Goal: Transaction & Acquisition: Book appointment/travel/reservation

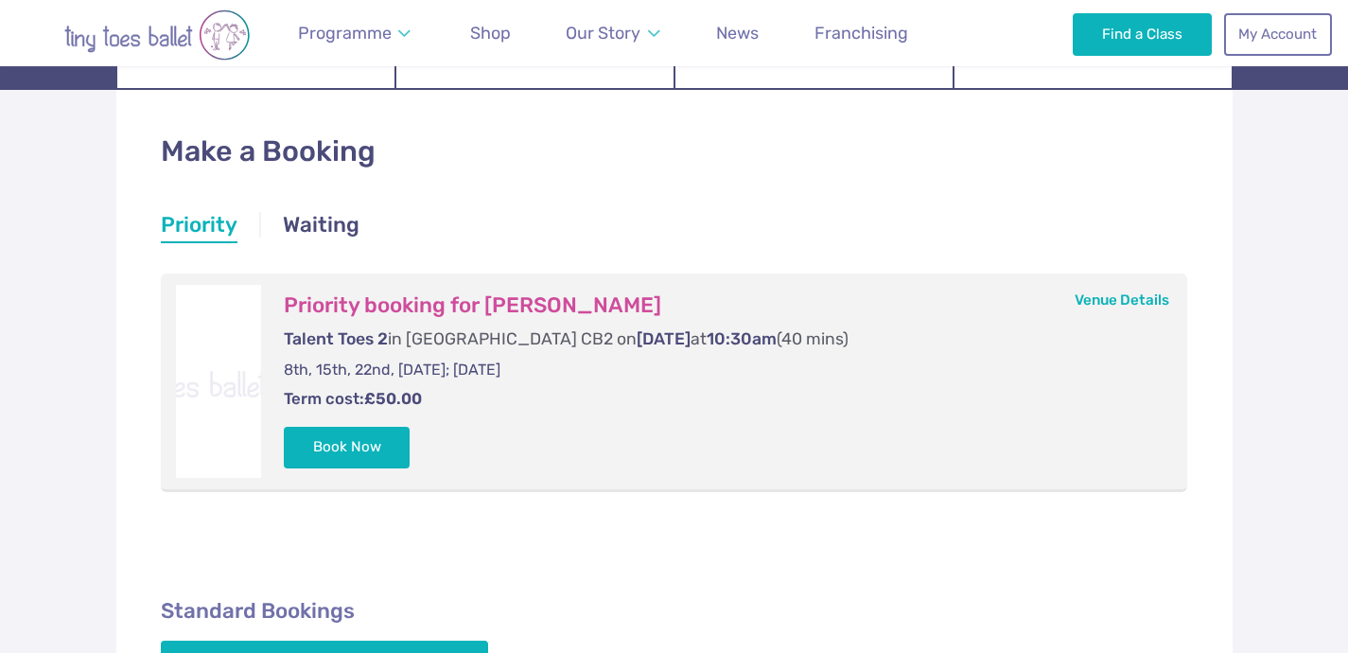
scroll to position [264, 0]
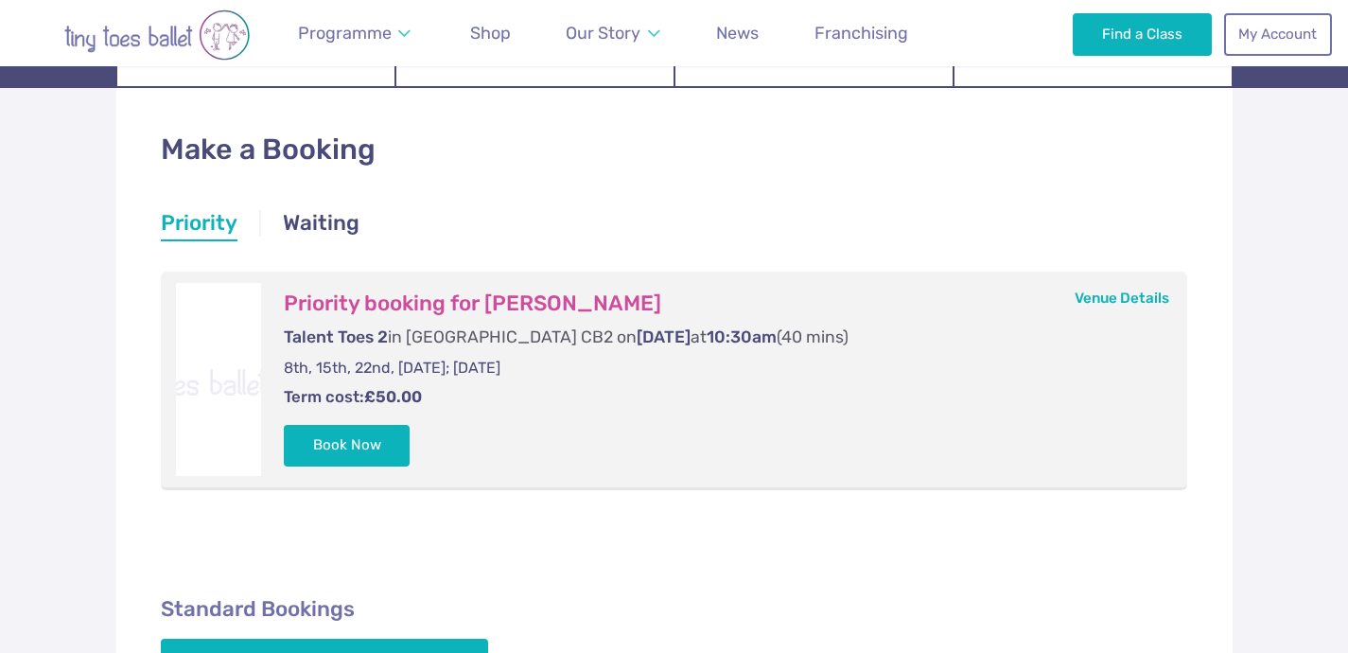
click at [462, 527] on div "Make a Booking Priority Waiting Priority Priority Priority booking for Alva Mør…" at bounding box center [674, 438] width 1116 height 701
click at [376, 440] on button "Book Now" at bounding box center [347, 445] width 127 height 42
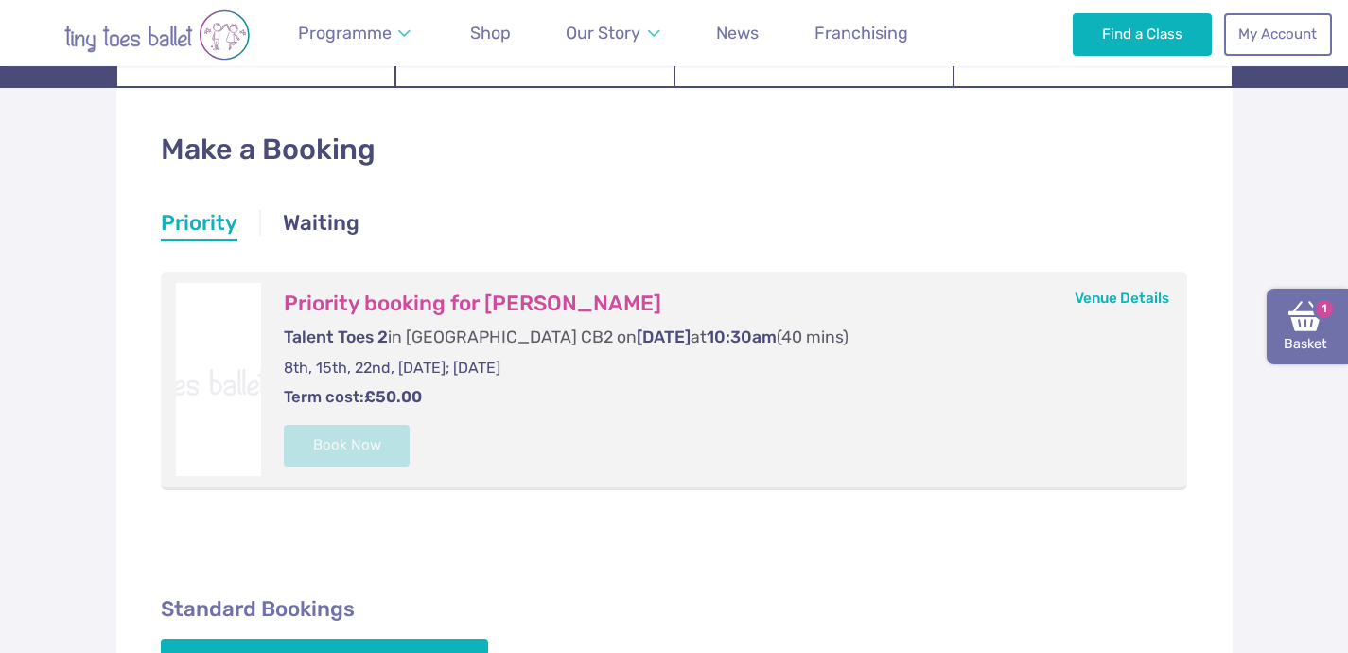
click at [1308, 336] on link "Basket 1" at bounding box center [1306, 326] width 81 height 76
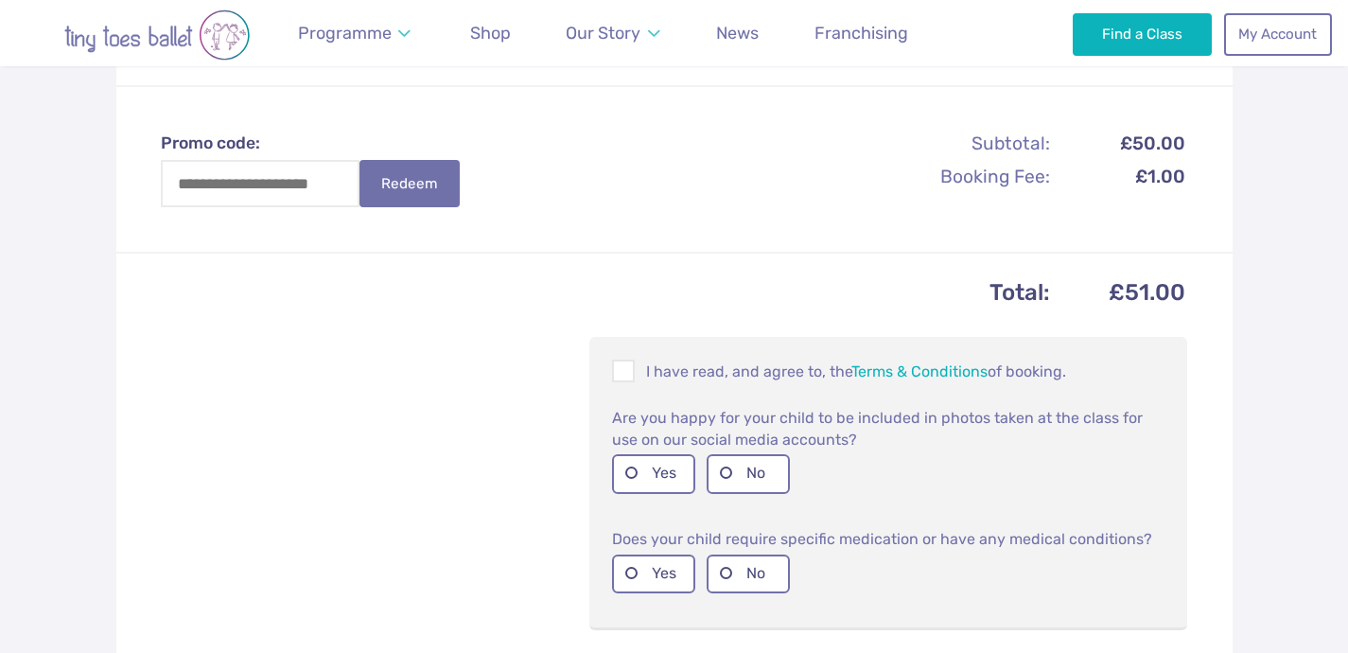
scroll to position [636, 0]
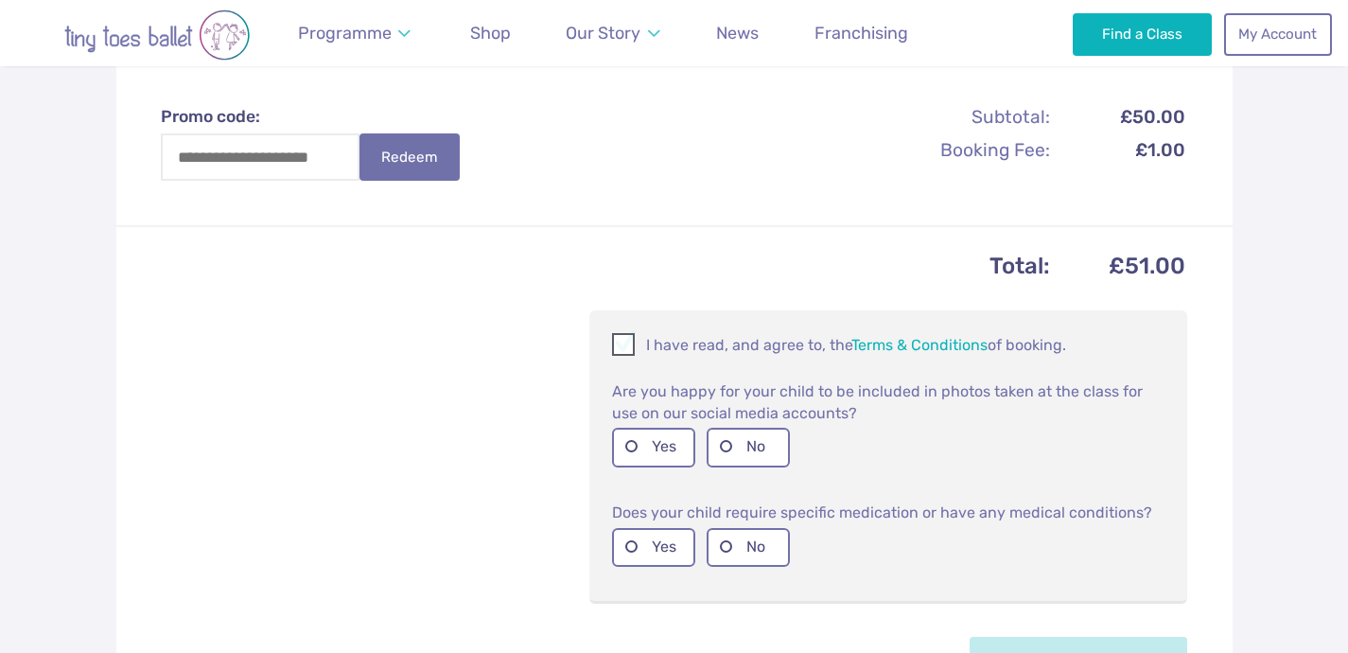
click at [632, 343] on span at bounding box center [624, 348] width 21 height 18
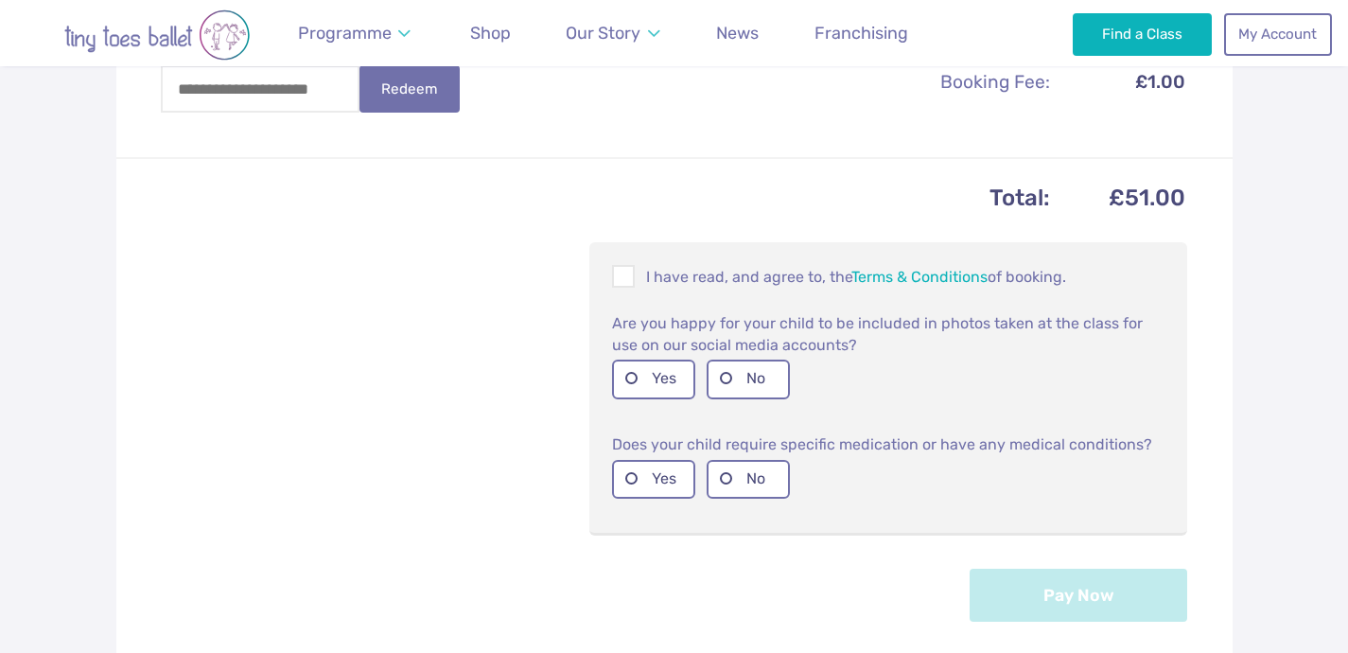
scroll to position [713, 0]
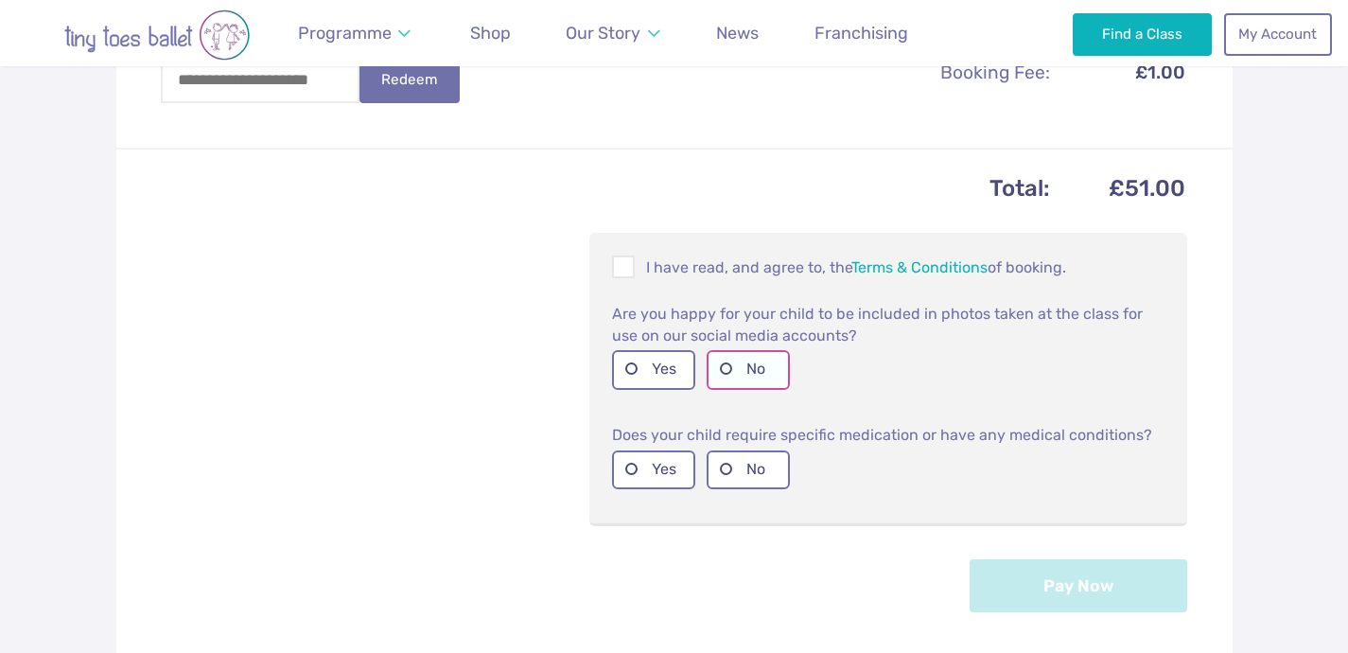
click at [724, 375] on label "No" at bounding box center [747, 369] width 83 height 39
click at [728, 470] on label "No" at bounding box center [747, 469] width 83 height 39
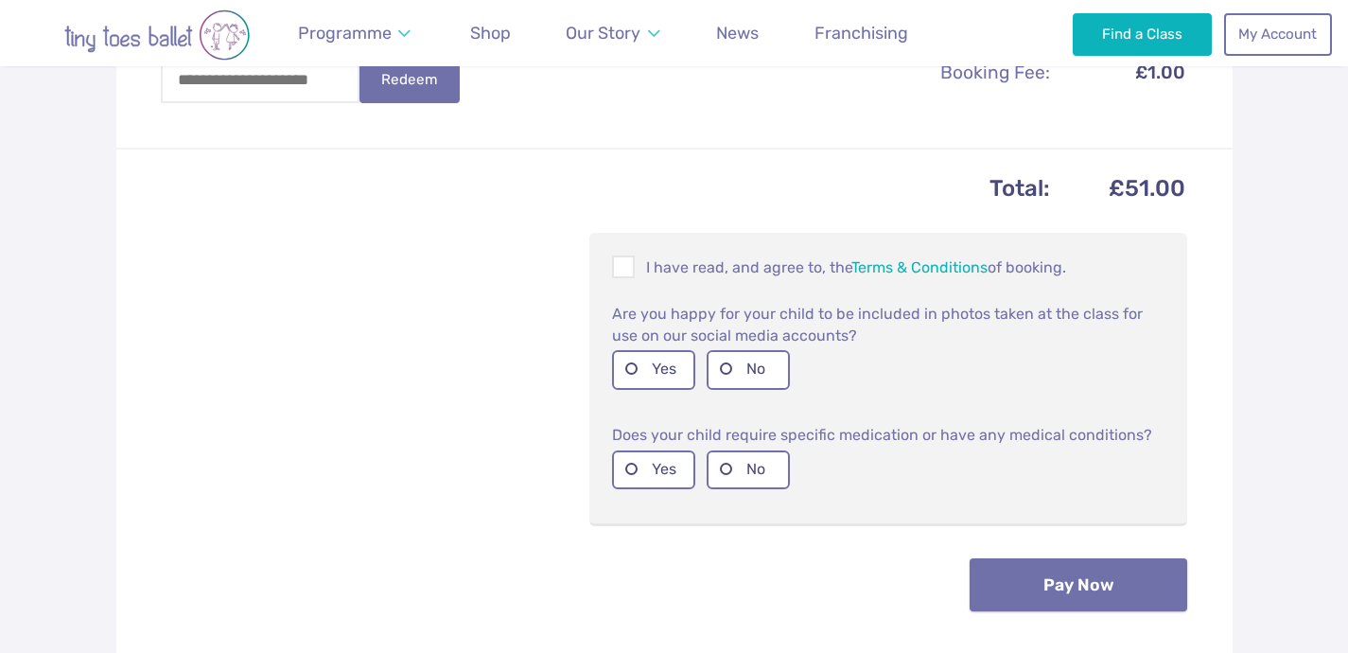
click at [1040, 597] on button "Pay Now" at bounding box center [1078, 584] width 218 height 53
